Goal: Information Seeking & Learning: Learn about a topic

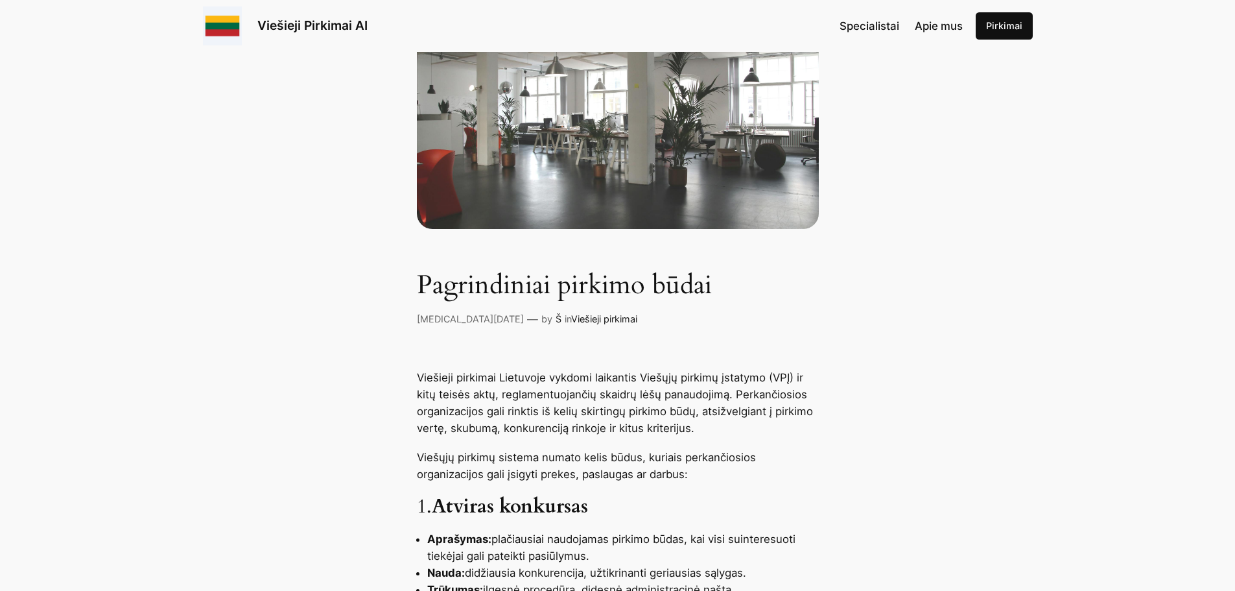
scroll to position [130, 0]
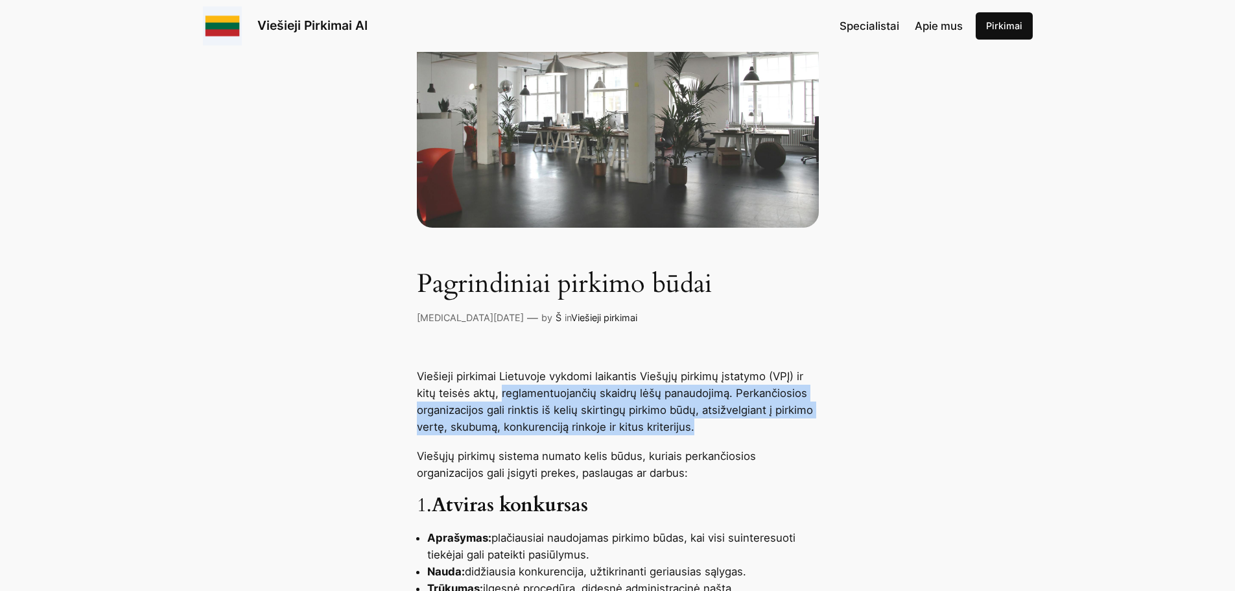
drag, startPoint x: 598, startPoint y: 401, endPoint x: 780, endPoint y: 430, distance: 185.0
click at [780, 430] on p "Viešieji pirkimai Lietuvoje vykdomi laikantis Viešųjų pirkimų įstatymo (VPĮ) ir…" at bounding box center [618, 401] width 402 height 67
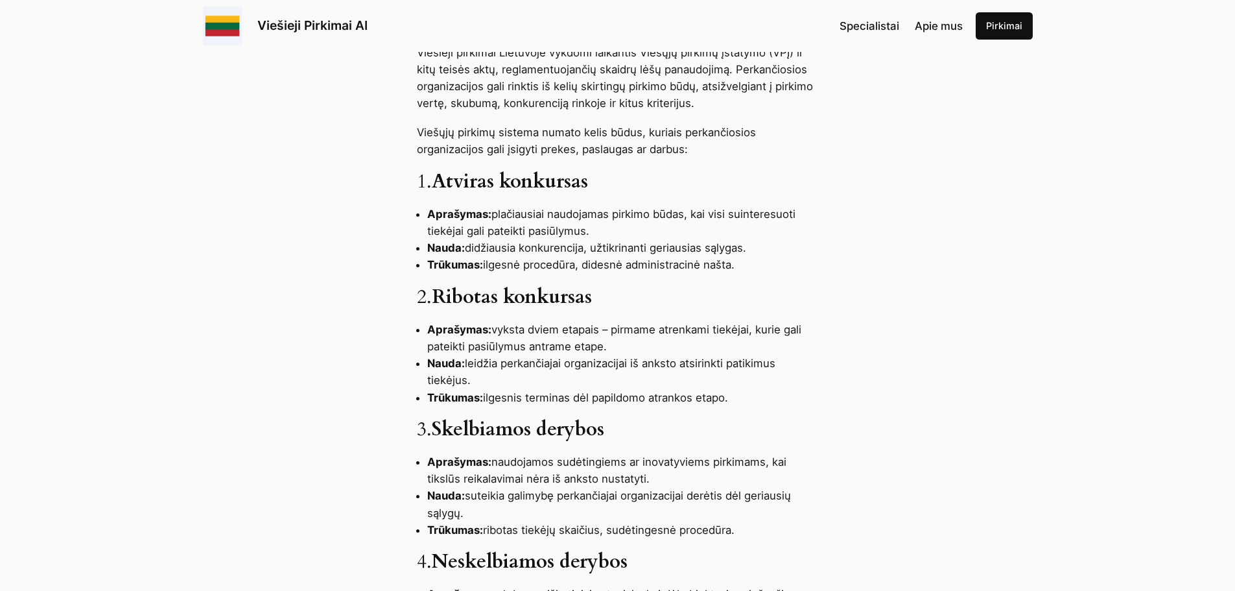
scroll to position [454, 0]
drag, startPoint x: 557, startPoint y: 355, endPoint x: 850, endPoint y: 365, distance: 293.2
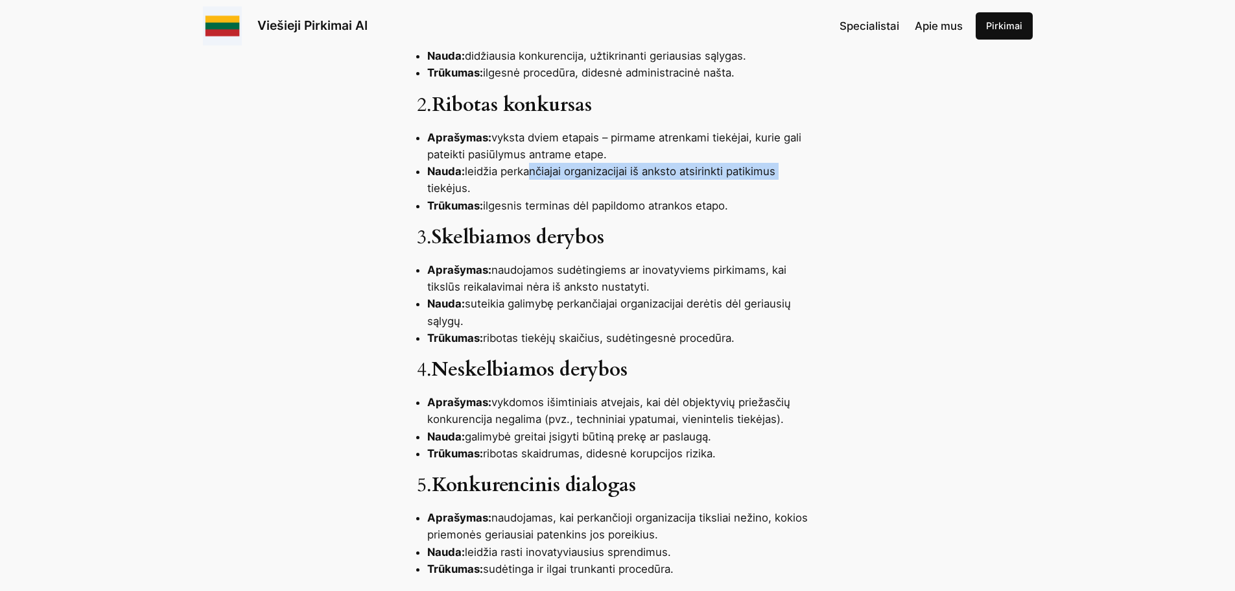
scroll to position [648, 0]
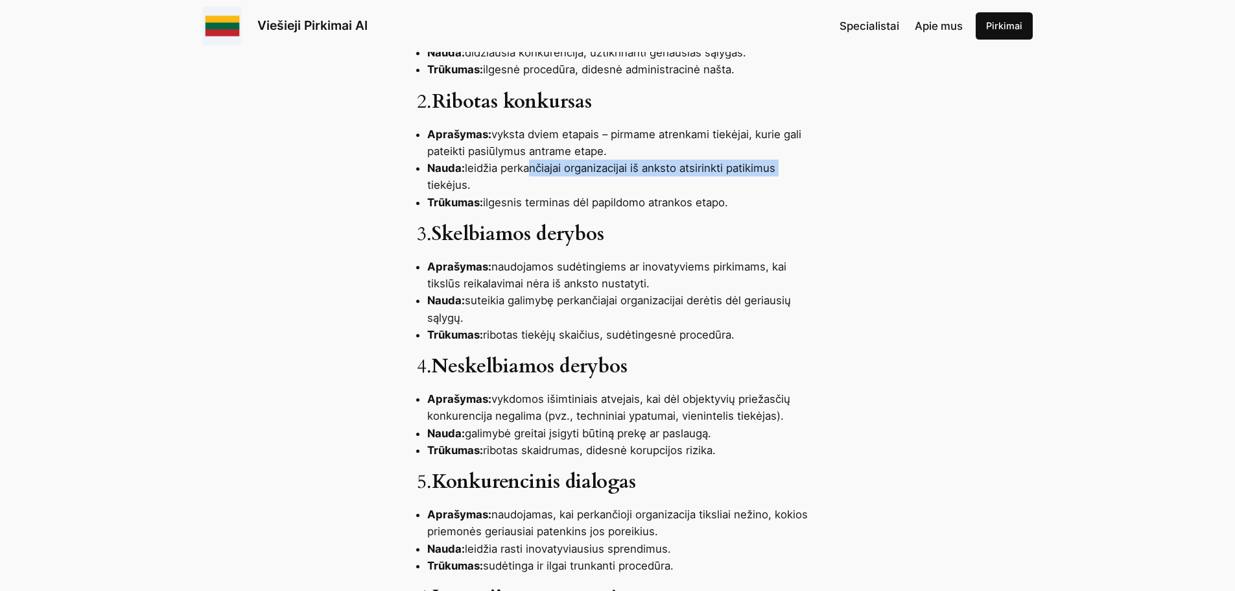
drag, startPoint x: 548, startPoint y: 327, endPoint x: 796, endPoint y: 335, distance: 248.4
click at [796, 335] on li "Trūkumas: ribotas tiekėjų skaičius, sudėtingesnė procedūra." at bounding box center [623, 334] width 392 height 17
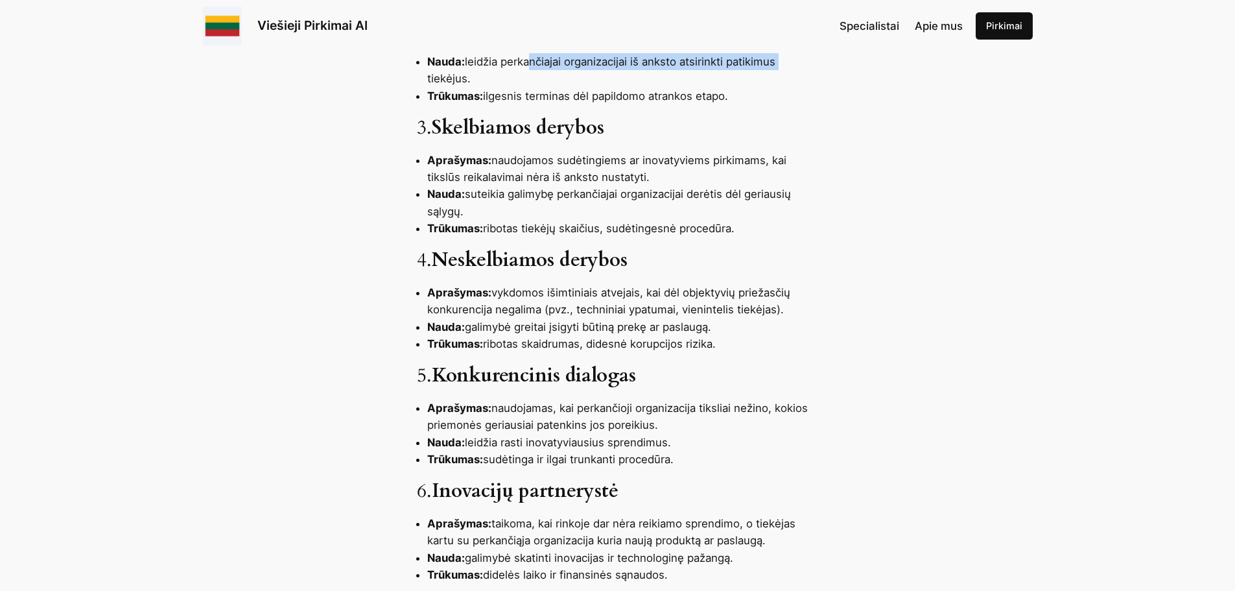
scroll to position [778, 0]
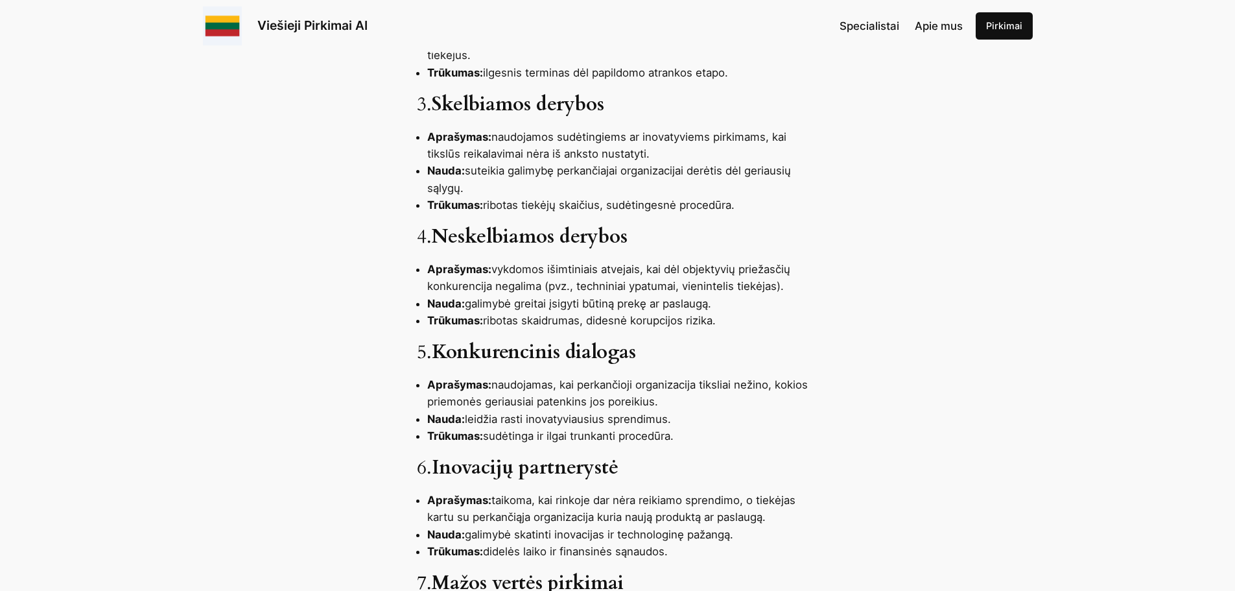
drag, startPoint x: 454, startPoint y: 281, endPoint x: 788, endPoint y: 285, distance: 333.9
click at [788, 285] on li "Aprašymas: vykdomos išimtiniais atvejais, kai dėl objektyvių priežasčių konkure…" at bounding box center [623, 278] width 392 height 34
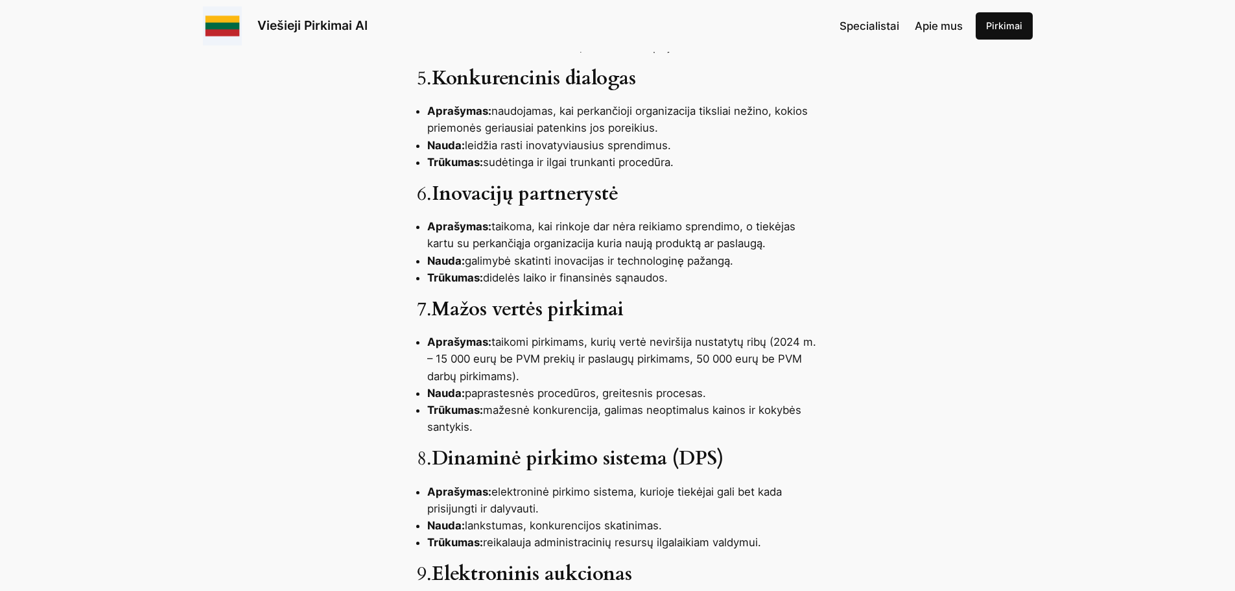
scroll to position [1102, 0]
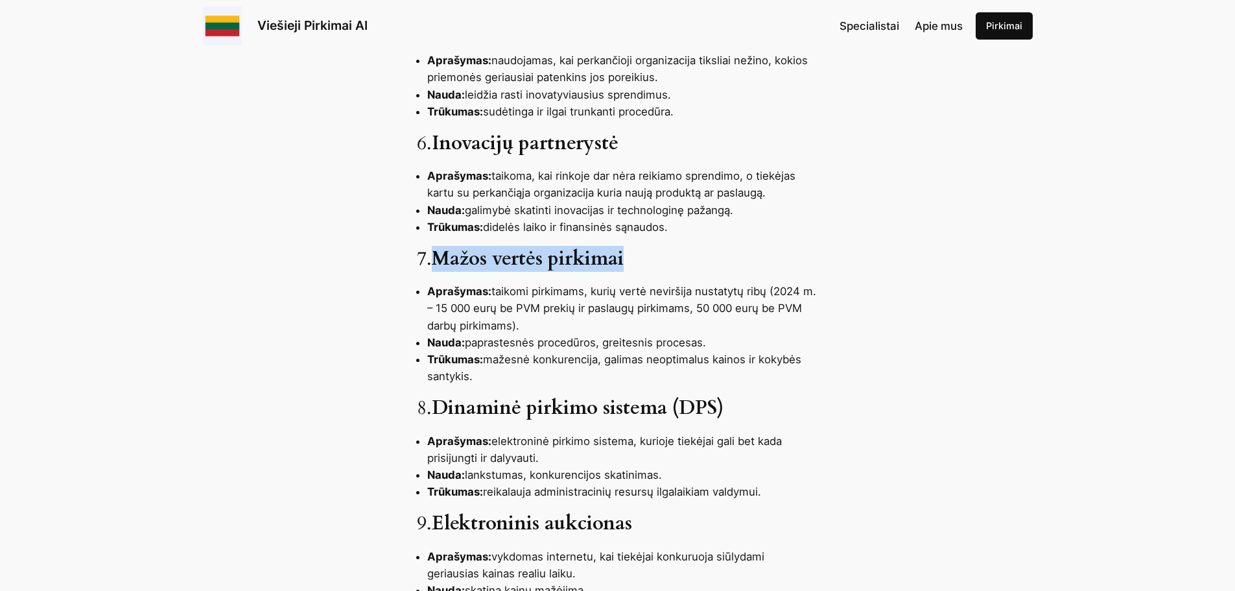
drag, startPoint x: 447, startPoint y: 252, endPoint x: 649, endPoint y: 245, distance: 201.7
click at [649, 245] on div "Viešieji pirkimai Lietuvoje vykdomi laikantis Viešųjų pirkimų įstatymo (VPĮ) ir…" at bounding box center [617, 341] width 1235 height 1893
copy strong "Mažos vertės pirkimai"
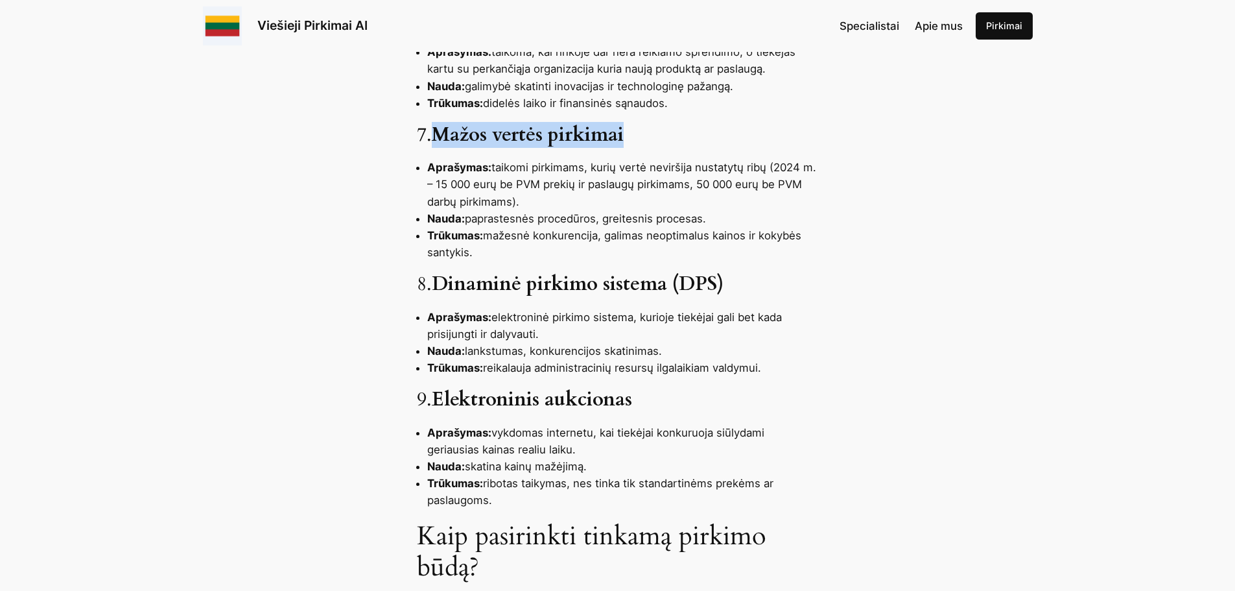
scroll to position [1296, 0]
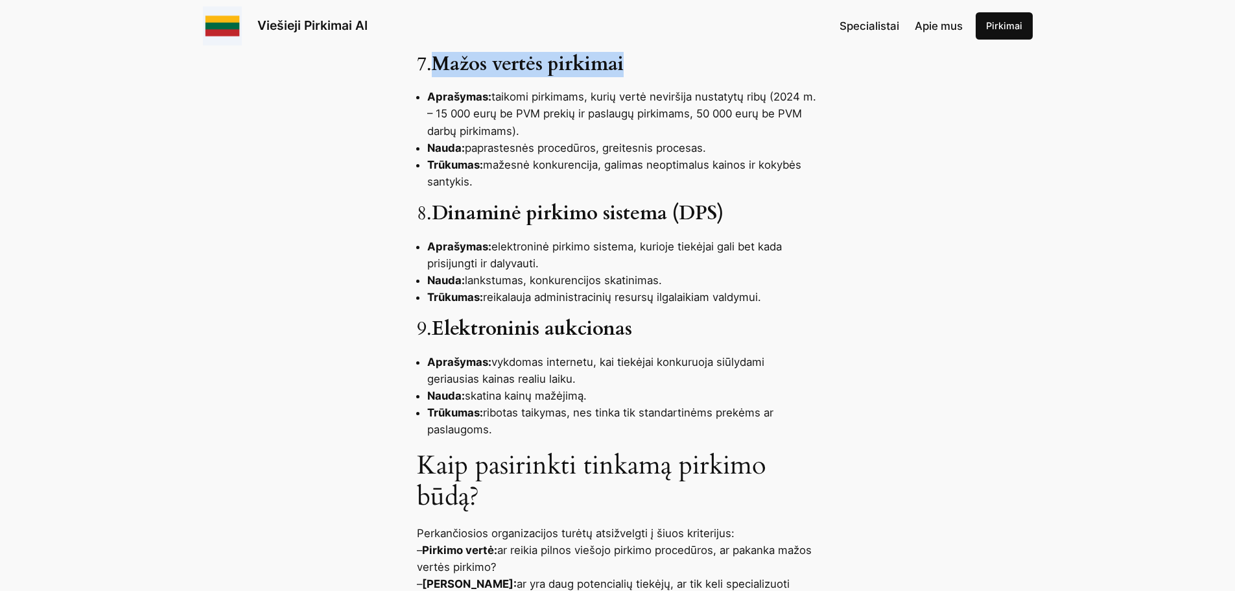
drag, startPoint x: 615, startPoint y: 245, endPoint x: 740, endPoint y: 266, distance: 126.2
click at [740, 266] on li "Aprašymas: elektroninė pirkimo sistema, kurioje tiekėjai gali bet kada prisijun…" at bounding box center [623, 255] width 392 height 34
click at [902, 288] on div "Viešieji pirkimai Lietuvoje vykdomi laikantis Viešųjų pirkimų įstatymo (VPĮ) ir…" at bounding box center [617, 147] width 1235 height 1893
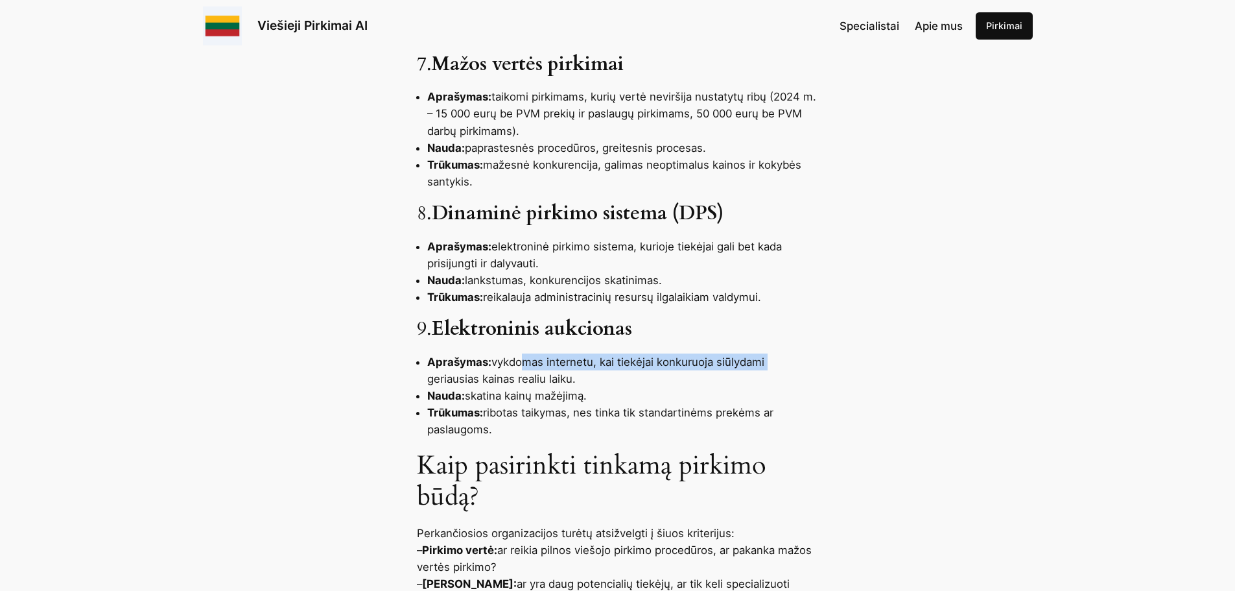
drag, startPoint x: 526, startPoint y: 362, endPoint x: 788, endPoint y: 364, distance: 261.9
click at [788, 364] on li "Aprašymas: vykdomas internetu, kai tiekėjai konkuruoja siūlydami geriausias kai…" at bounding box center [623, 370] width 392 height 34
drag, startPoint x: 484, startPoint y: 374, endPoint x: 614, endPoint y: 402, distance: 133.9
click at [614, 402] on ul "Aprašymas: vykdomas internetu, kai tiekėjai konkuruoja siūlydami geriausias kai…" at bounding box center [618, 395] width 402 height 84
click at [797, 379] on li "Aprašymas: vykdomas internetu, kai tiekėjai konkuruoja siūlydami geriausias kai…" at bounding box center [623, 370] width 392 height 34
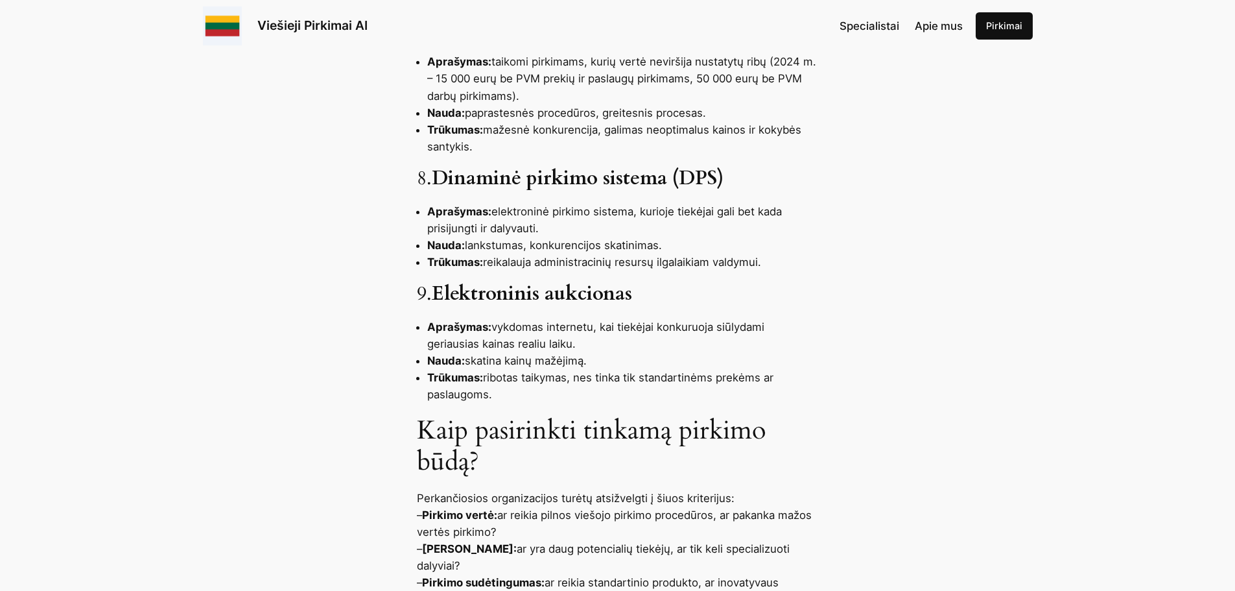
scroll to position [1361, 0]
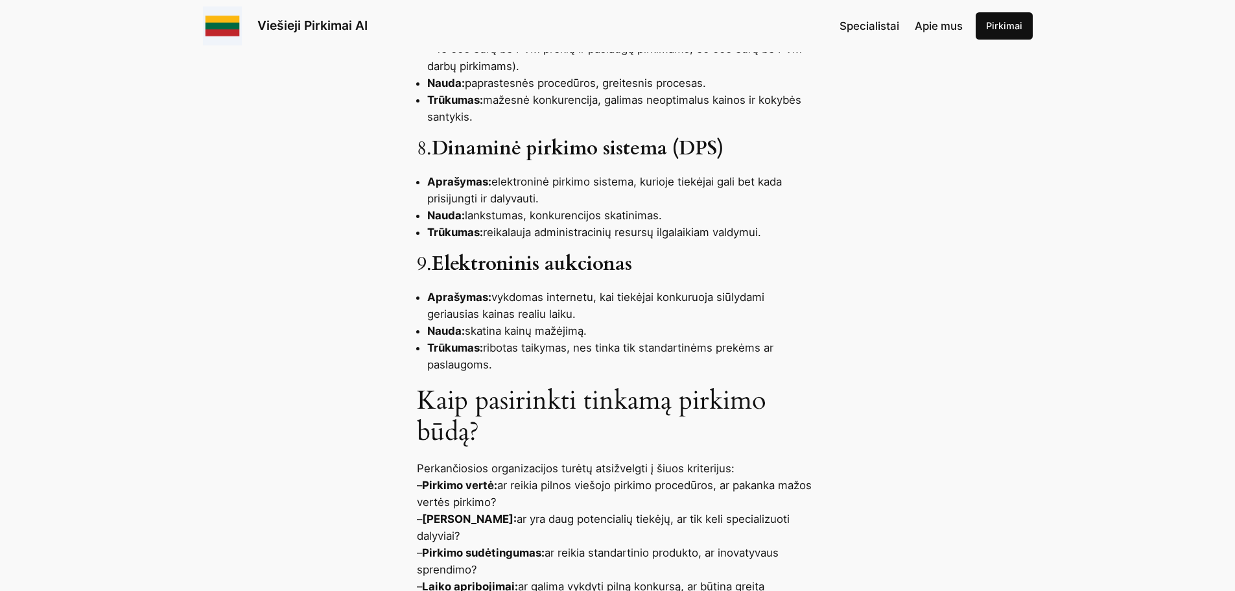
click at [1200, 298] on div "Viešieji pirkimai Lietuvoje vykdomi laikantis Viešųjų pirkimų įstatymo (VPĮ) ir…" at bounding box center [617, 82] width 1235 height 1893
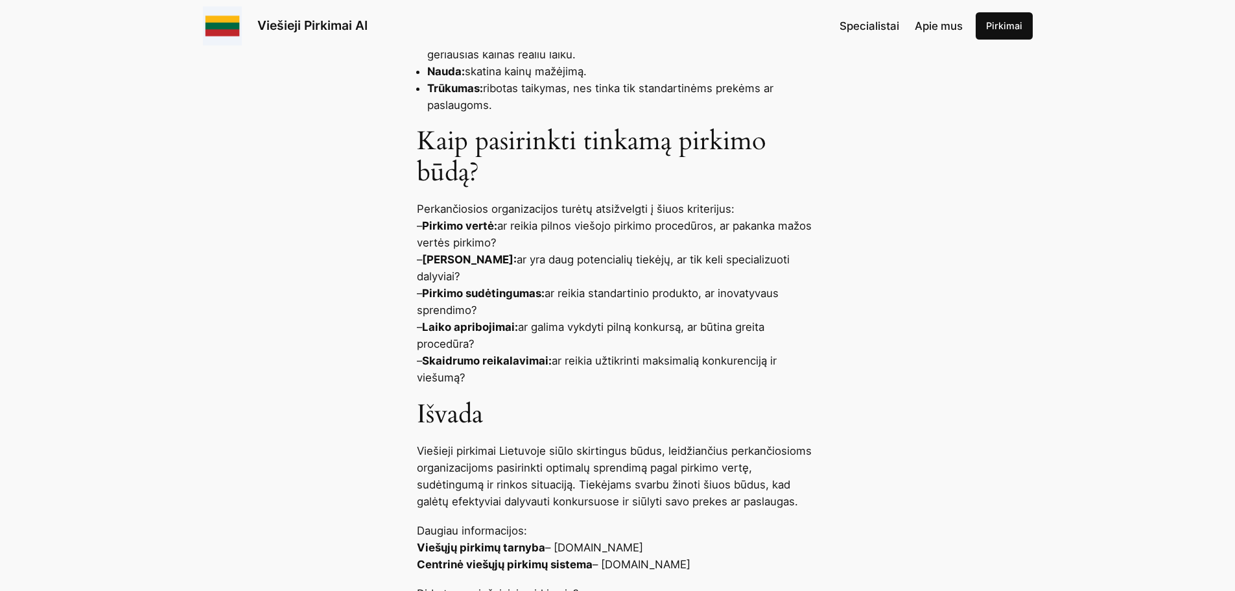
scroll to position [1685, 0]
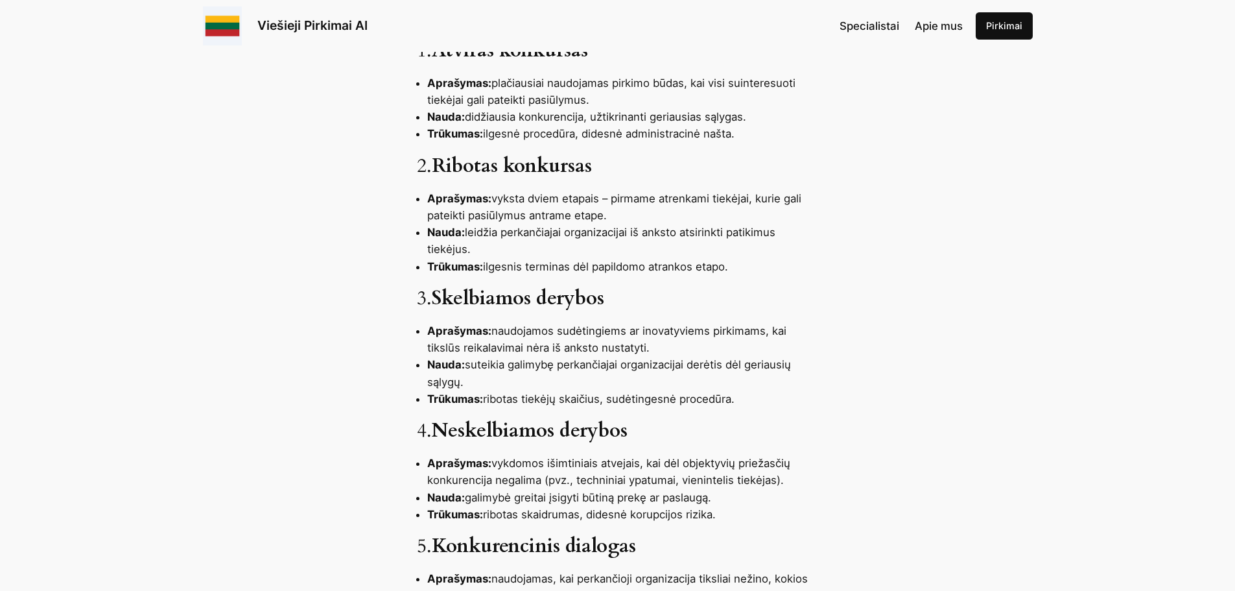
scroll to position [0, 0]
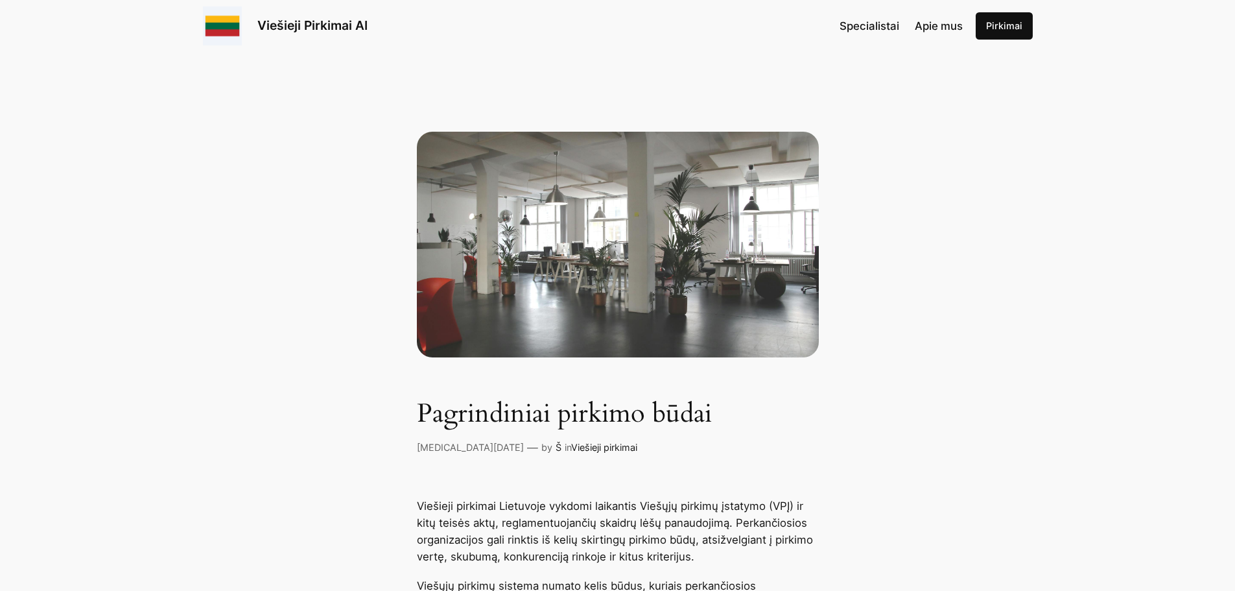
drag, startPoint x: 729, startPoint y: 496, endPoint x: 410, endPoint y: 410, distance: 329.6
click at [954, 231] on div "Pagrindiniai pirkimo būdai [MEDICAL_DATA][DATE] — by Š in Viešieji pirkimai" at bounding box center [617, 260] width 1235 height 392
